Goal: Information Seeking & Learning: Understand process/instructions

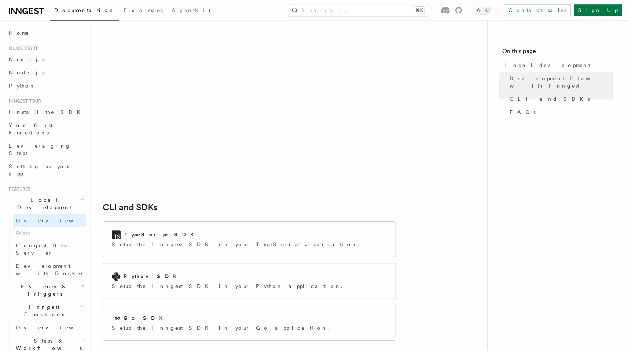
scroll to position [862, 0]
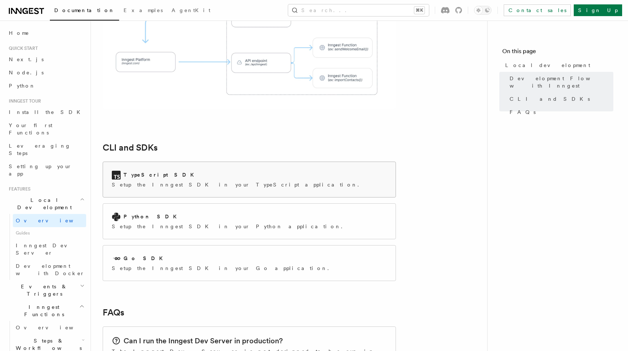
click at [294, 162] on div "TypeScript SDK Setup the Inngest SDK in your TypeScript application." at bounding box center [249, 179] width 293 height 35
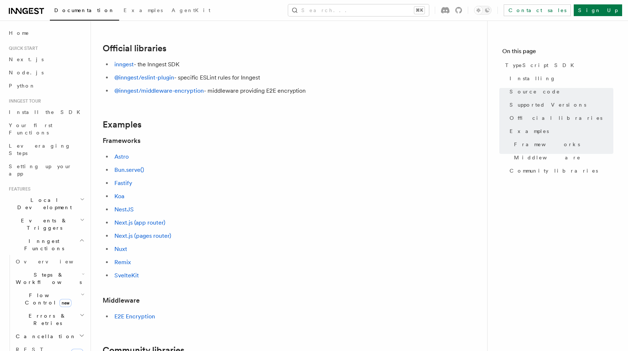
scroll to position [226, 0]
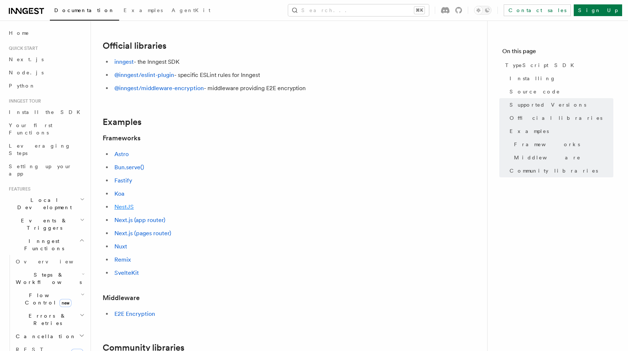
click at [130, 207] on link "NestJS" at bounding box center [123, 206] width 19 height 7
click at [149, 218] on link "Next.js (app router)" at bounding box center [139, 220] width 51 height 7
click at [125, 210] on li "NestJS" at bounding box center [254, 207] width 284 height 10
click at [124, 207] on link "NestJS" at bounding box center [123, 206] width 19 height 7
click at [138, 221] on link "Next.js (app router)" at bounding box center [139, 220] width 51 height 7
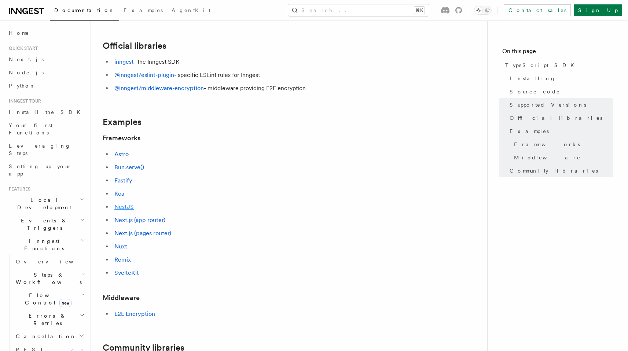
click at [124, 204] on link "NestJS" at bounding box center [123, 206] width 19 height 7
